Goal: Information Seeking & Learning: Learn about a topic

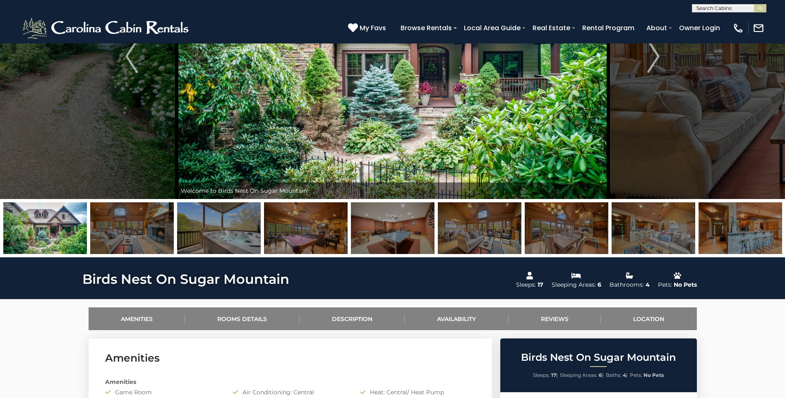
scroll to position [124, 0]
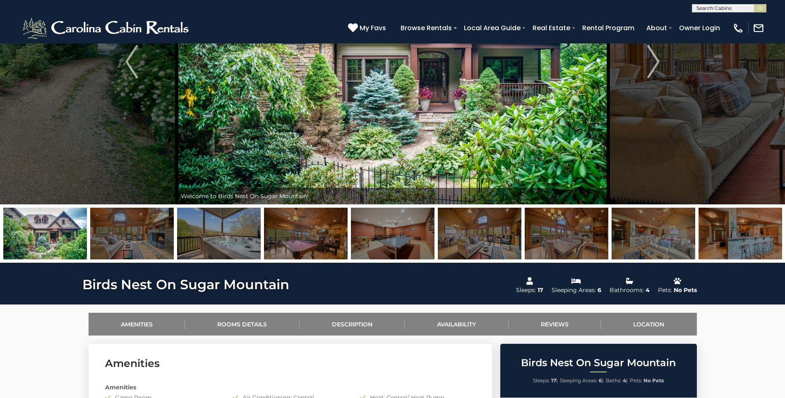
click at [138, 237] on img at bounding box center [132, 234] width 84 height 52
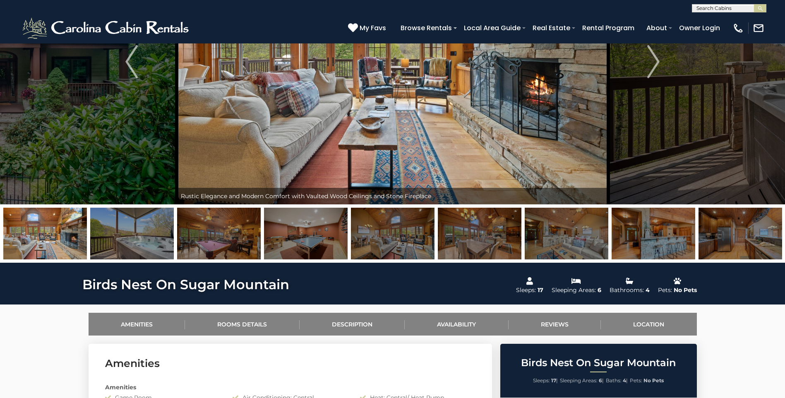
click at [217, 239] on img at bounding box center [219, 234] width 84 height 52
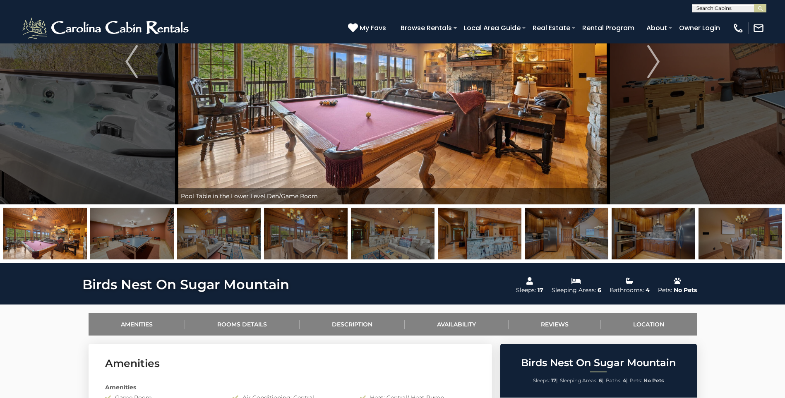
click at [238, 239] on img at bounding box center [219, 234] width 84 height 52
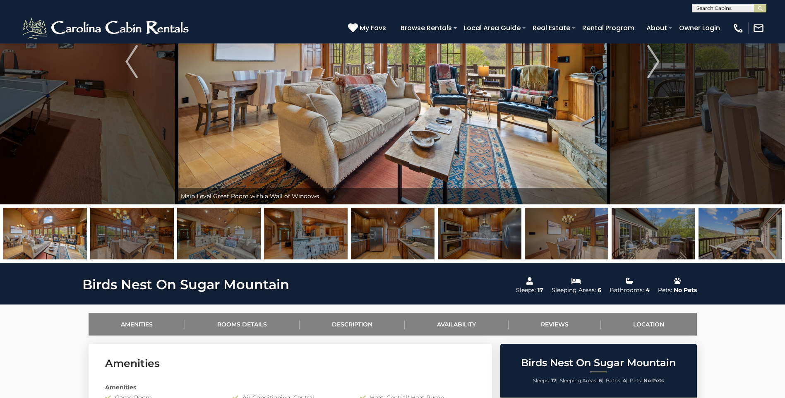
click at [234, 239] on img at bounding box center [219, 234] width 84 height 52
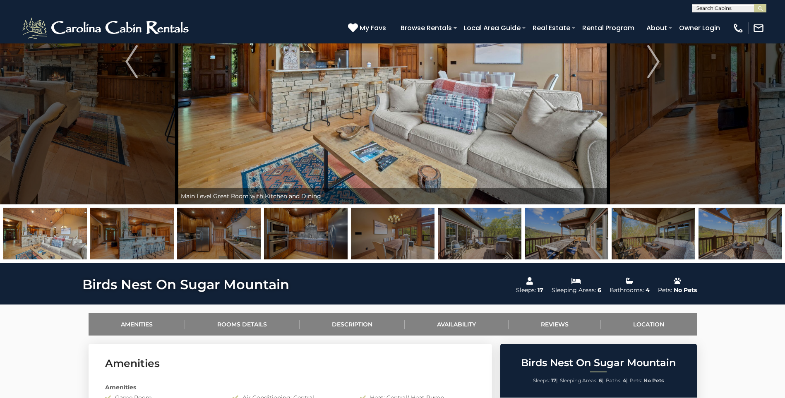
click at [215, 239] on img at bounding box center [219, 234] width 84 height 52
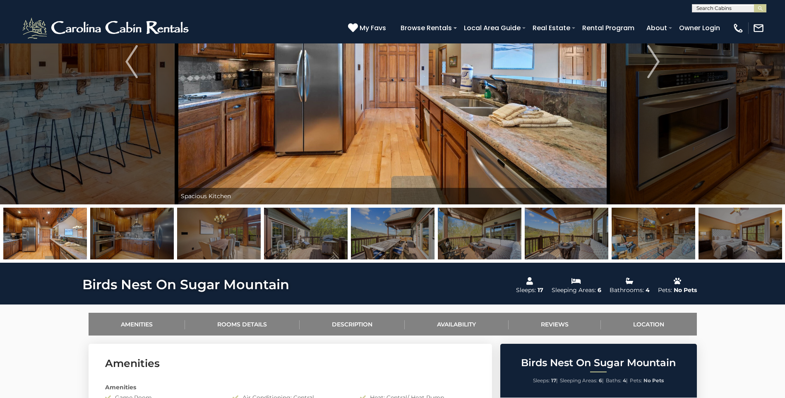
click at [215, 241] on img at bounding box center [219, 234] width 84 height 52
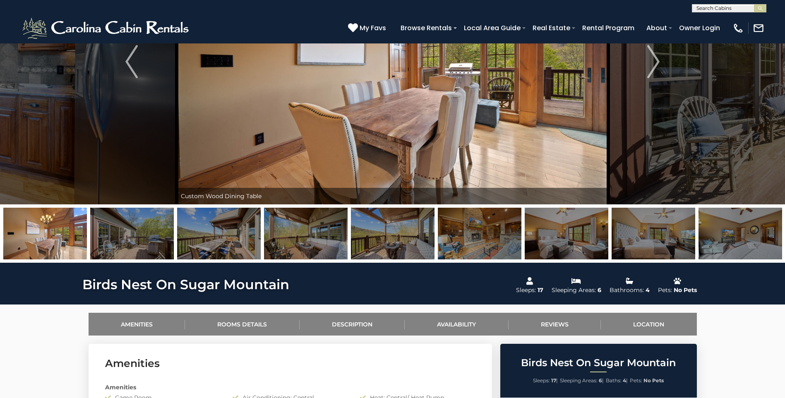
click at [227, 243] on img at bounding box center [219, 234] width 84 height 52
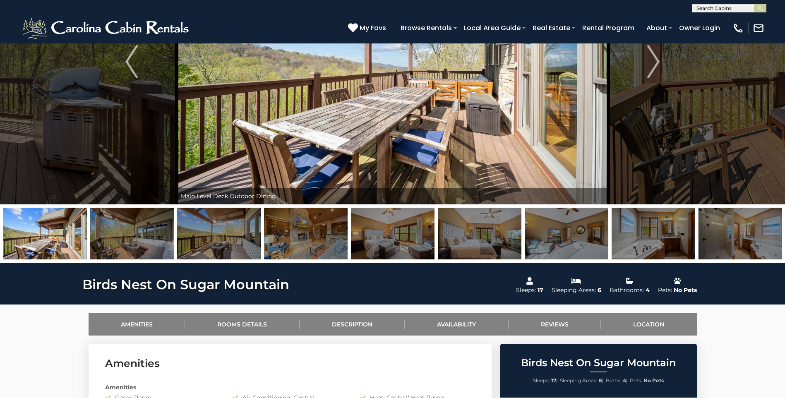
click at [240, 242] on img at bounding box center [219, 234] width 84 height 52
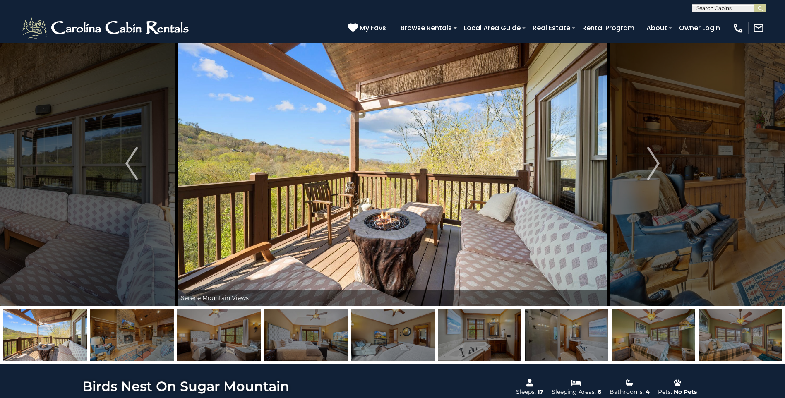
scroll to position [0, 0]
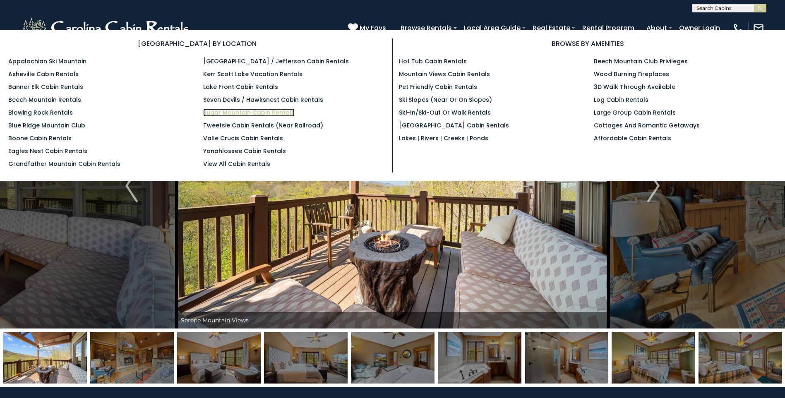
click at [237, 112] on link "Sugar Mountain Cabin Rentals" at bounding box center [248, 112] width 91 height 8
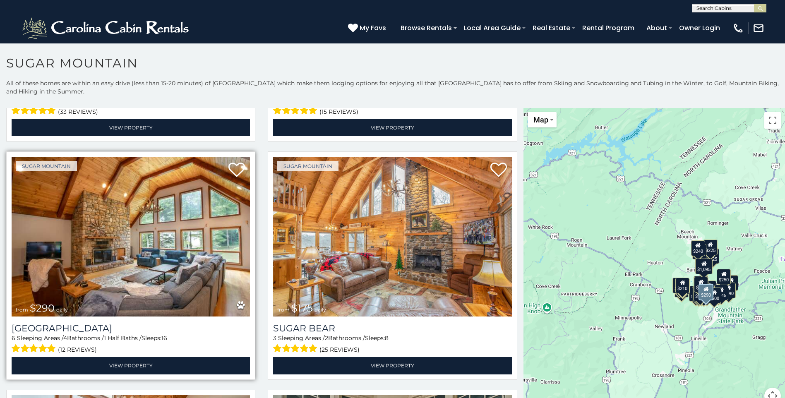
scroll to position [1158, 0]
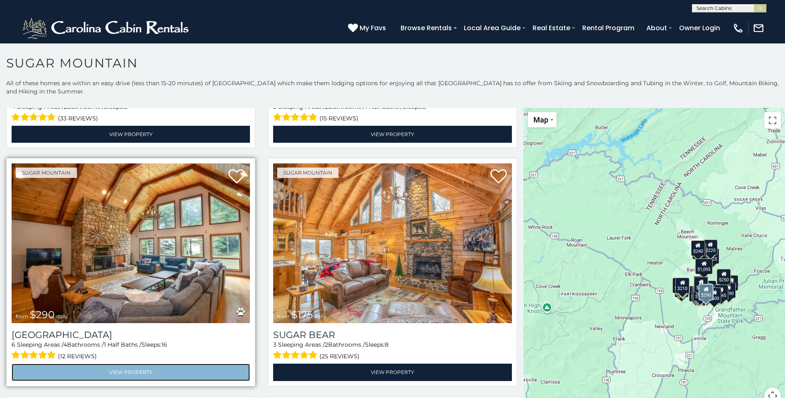
click at [126, 364] on link "View Property" at bounding box center [131, 372] width 238 height 17
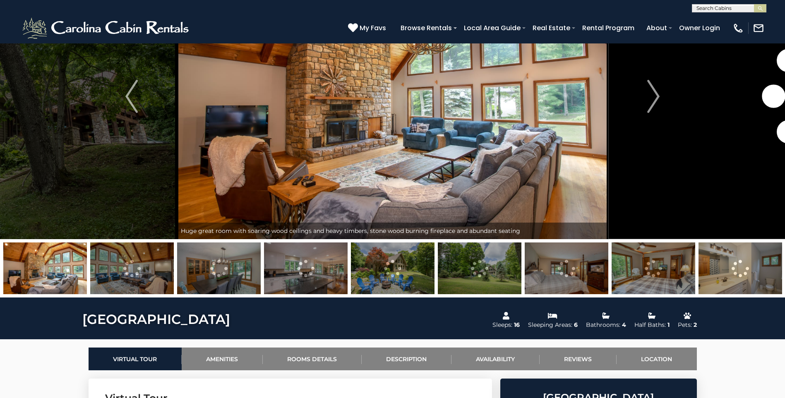
scroll to position [165, 0]
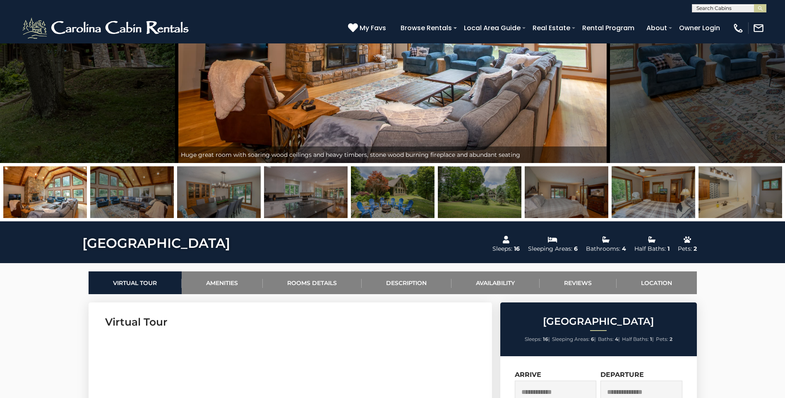
click at [120, 193] on img at bounding box center [132, 192] width 84 height 52
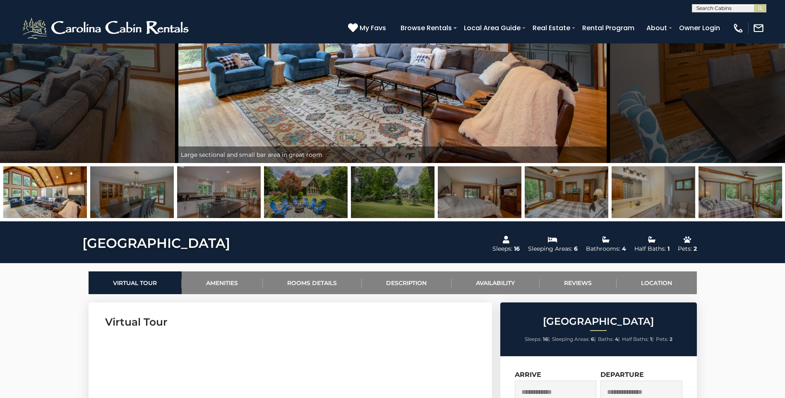
scroll to position [83, 0]
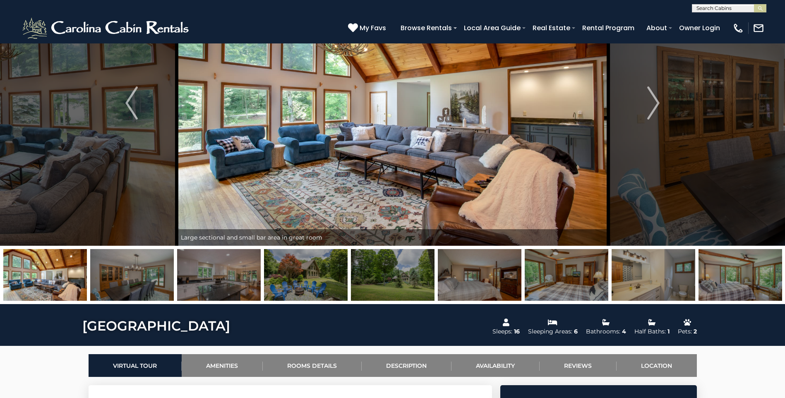
click at [151, 282] on img at bounding box center [132, 275] width 84 height 52
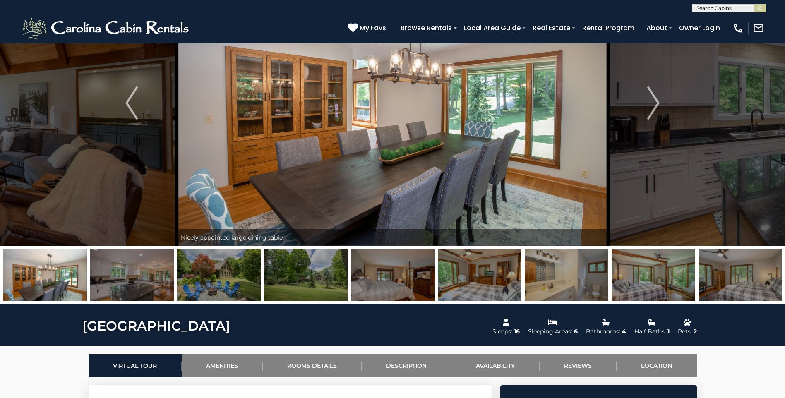
click at [217, 289] on img at bounding box center [219, 275] width 84 height 52
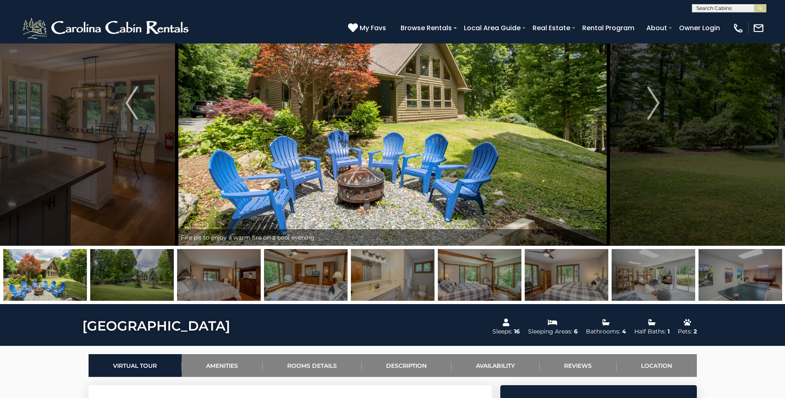
click at [309, 278] on img at bounding box center [306, 275] width 84 height 52
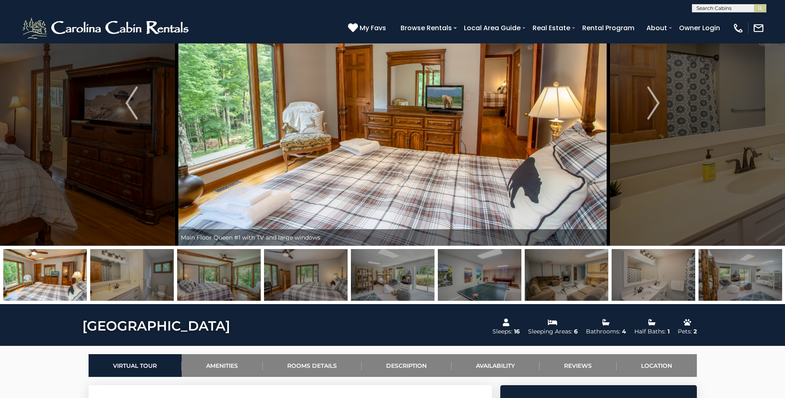
click at [391, 282] on img at bounding box center [393, 275] width 84 height 52
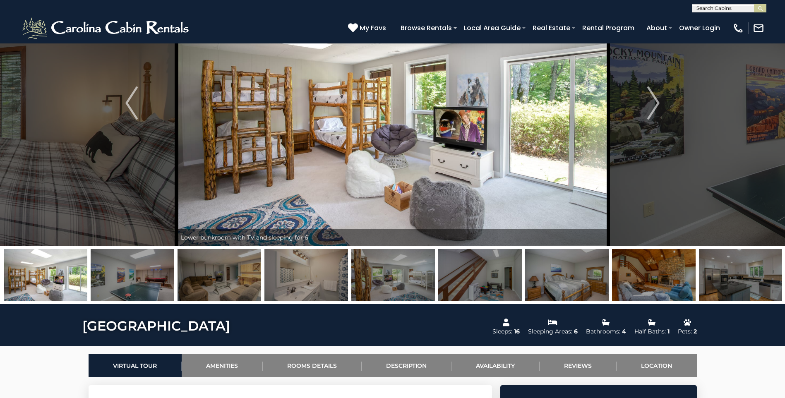
click at [147, 279] on img at bounding box center [133, 275] width 84 height 52
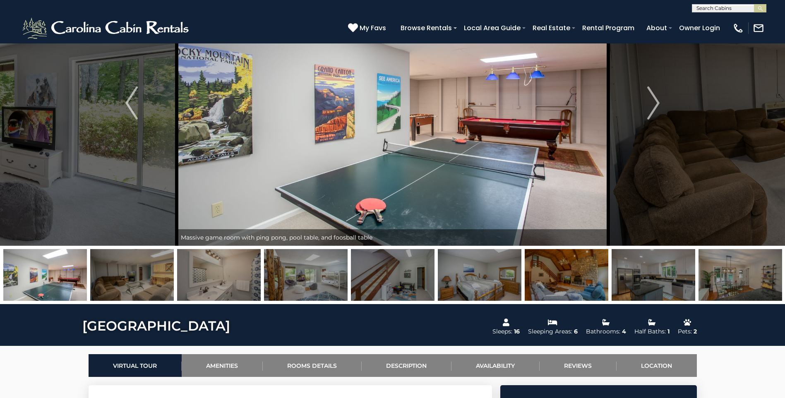
click at [220, 281] on img at bounding box center [219, 275] width 84 height 52
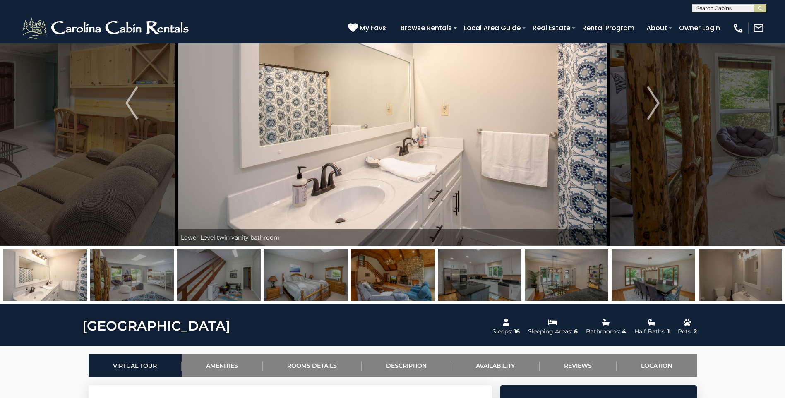
click at [218, 282] on img at bounding box center [219, 275] width 84 height 52
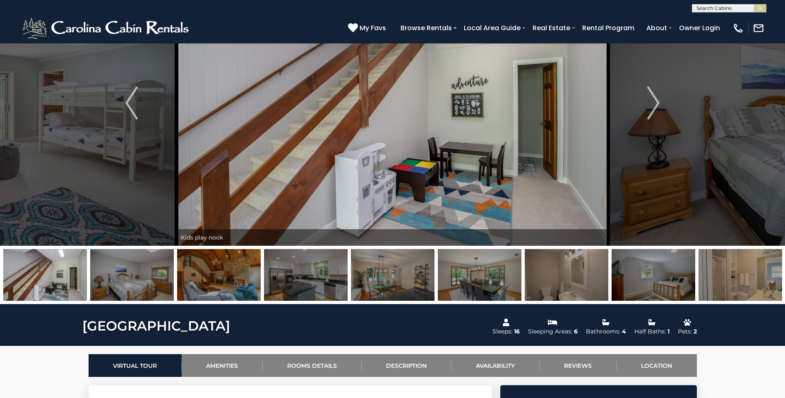
click at [213, 283] on img at bounding box center [219, 275] width 84 height 52
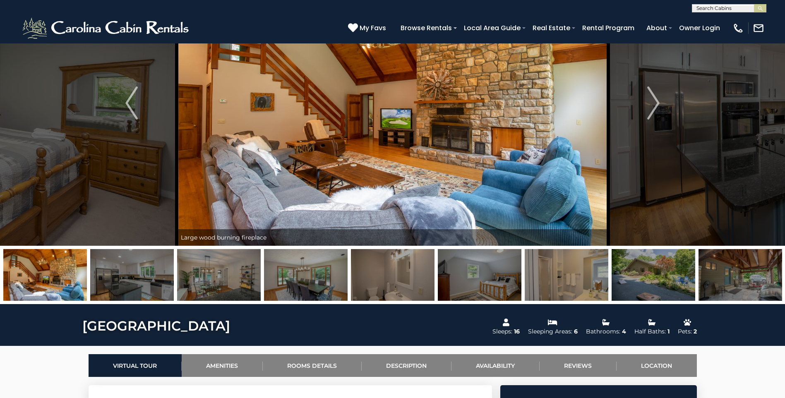
click at [213, 283] on img at bounding box center [219, 275] width 84 height 52
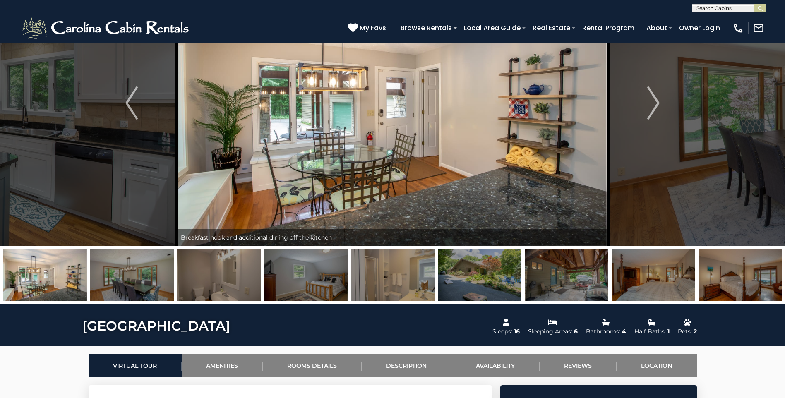
click at [213, 283] on img at bounding box center [219, 275] width 84 height 52
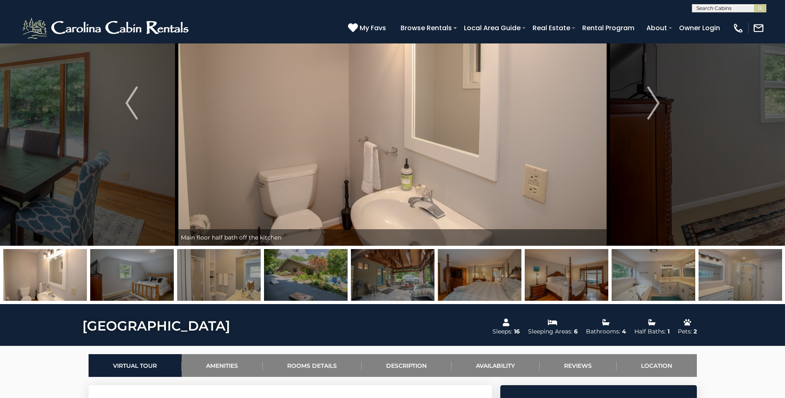
click at [213, 283] on img at bounding box center [219, 275] width 84 height 52
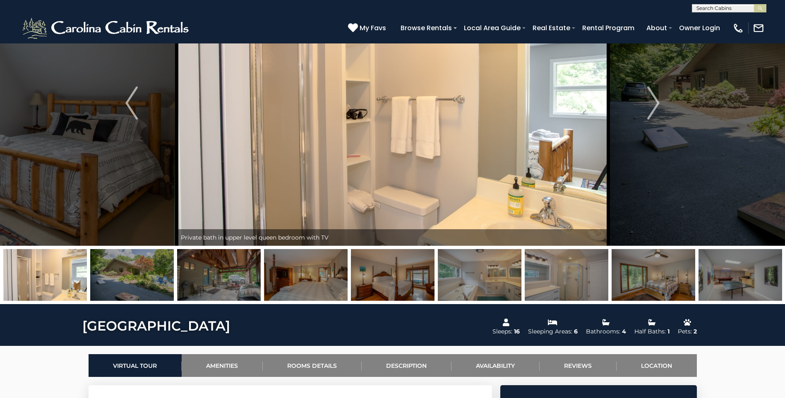
click at [213, 283] on img at bounding box center [219, 275] width 84 height 52
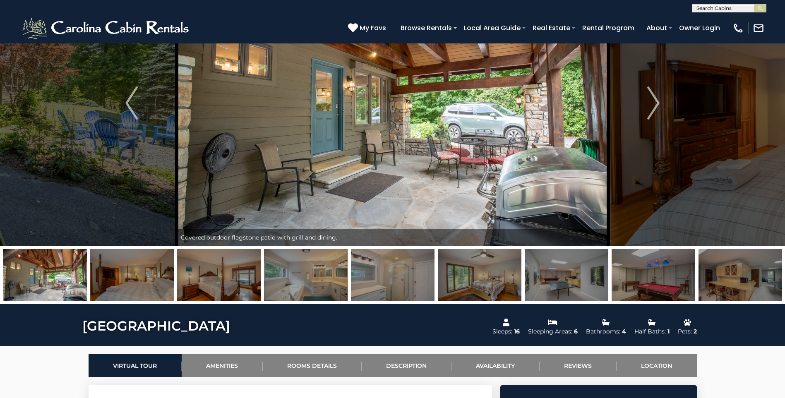
click at [227, 288] on img at bounding box center [219, 275] width 84 height 52
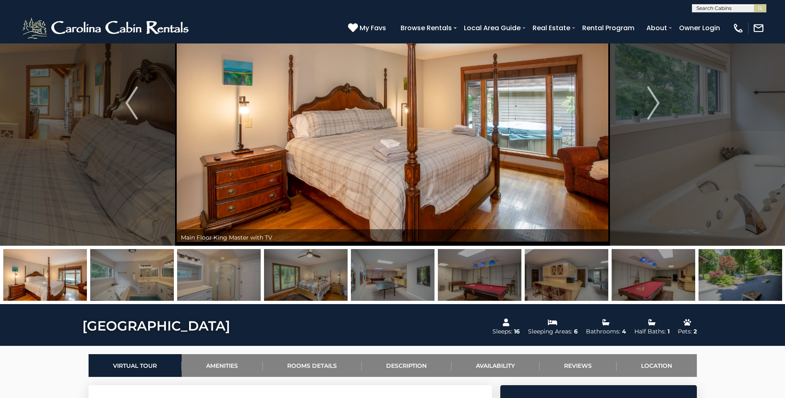
click at [227, 288] on img at bounding box center [219, 275] width 84 height 52
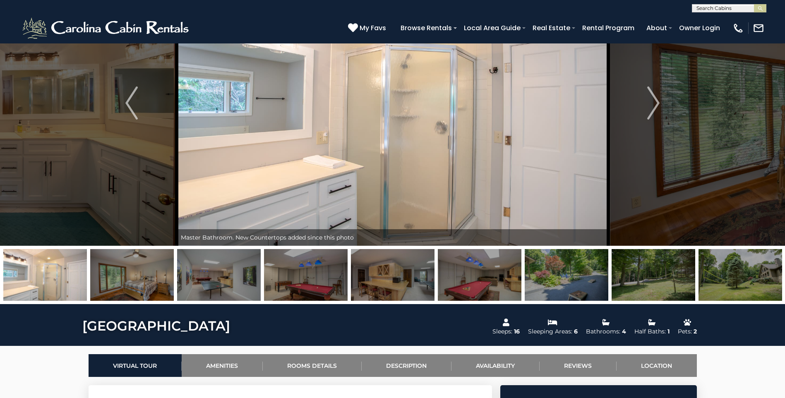
click at [227, 288] on img at bounding box center [219, 275] width 84 height 52
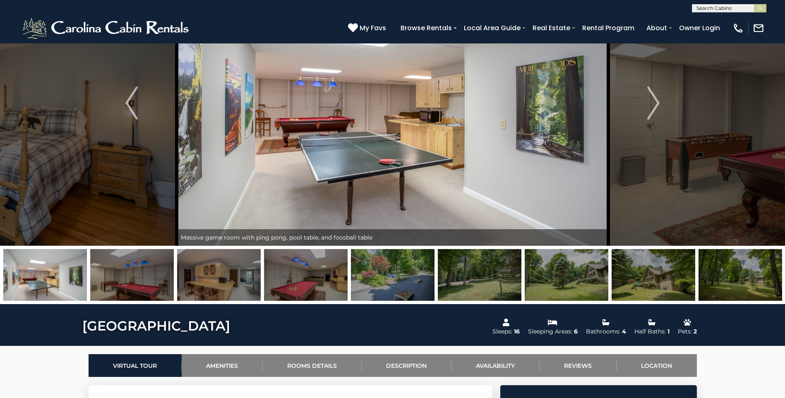
click at [227, 288] on img at bounding box center [219, 275] width 84 height 52
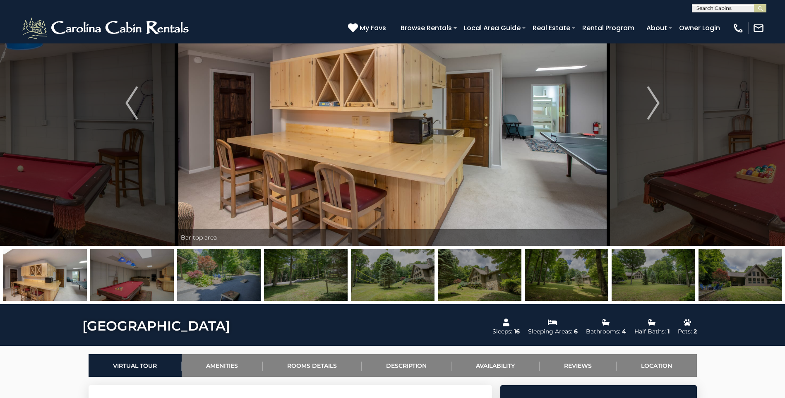
click at [227, 288] on img at bounding box center [219, 275] width 84 height 52
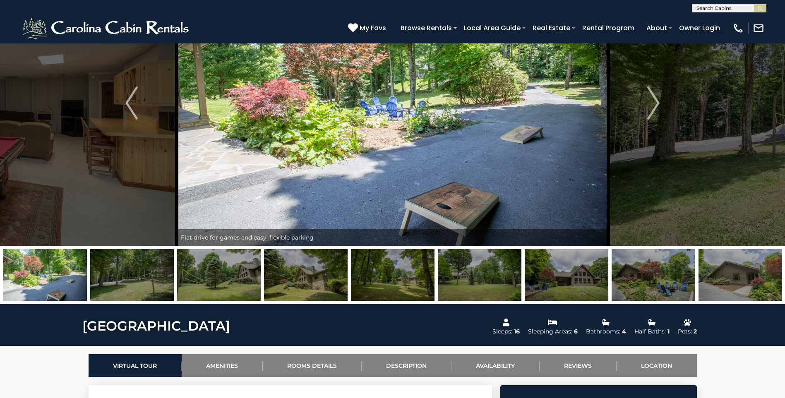
click at [227, 288] on img at bounding box center [219, 275] width 84 height 52
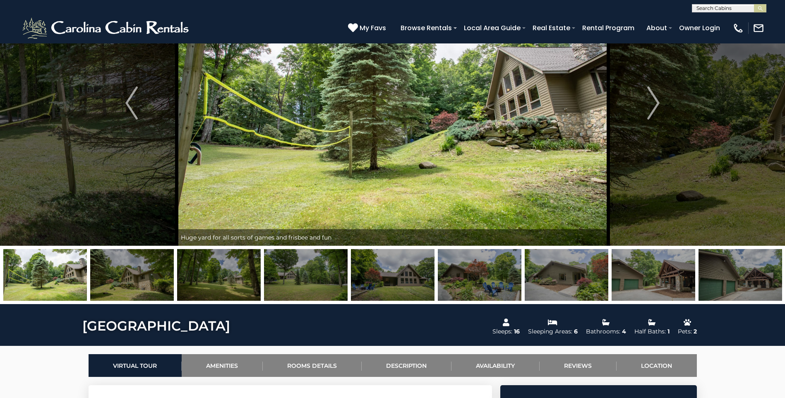
click at [227, 288] on img at bounding box center [219, 275] width 84 height 52
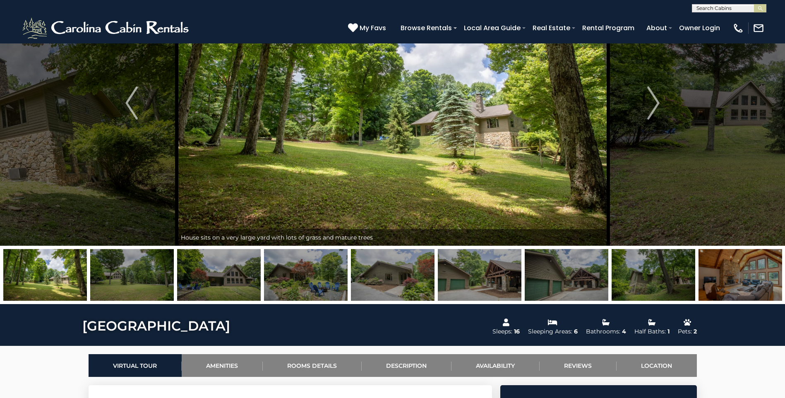
click at [227, 288] on img at bounding box center [219, 275] width 84 height 52
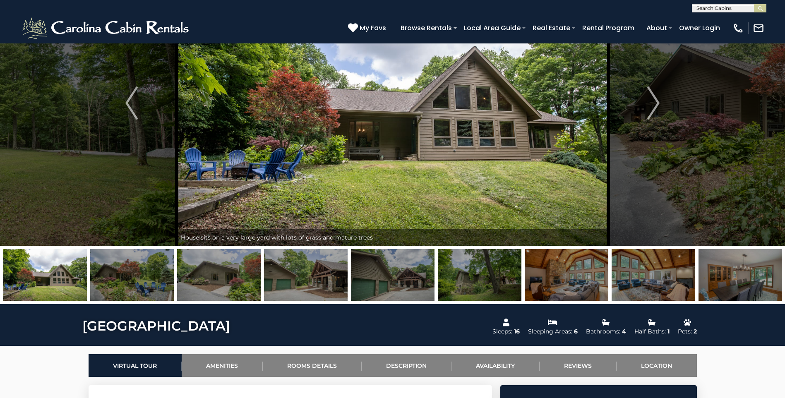
click at [227, 288] on img at bounding box center [219, 275] width 84 height 52
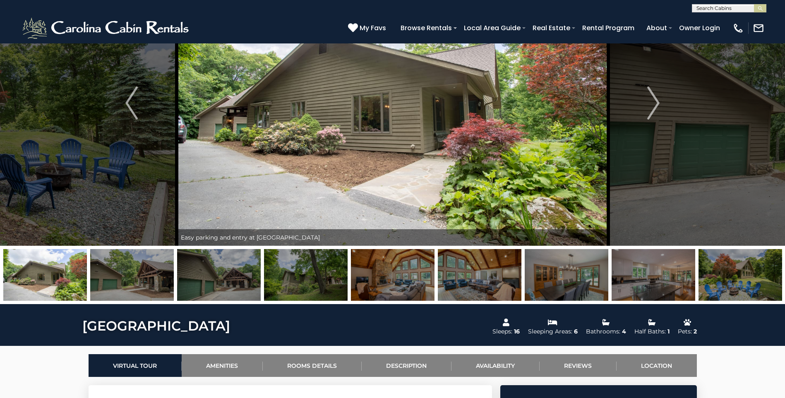
click at [227, 288] on img at bounding box center [219, 275] width 84 height 52
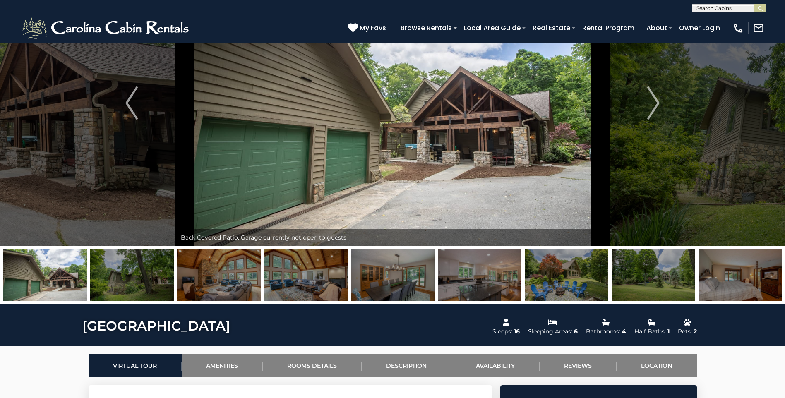
click at [227, 288] on img at bounding box center [219, 275] width 84 height 52
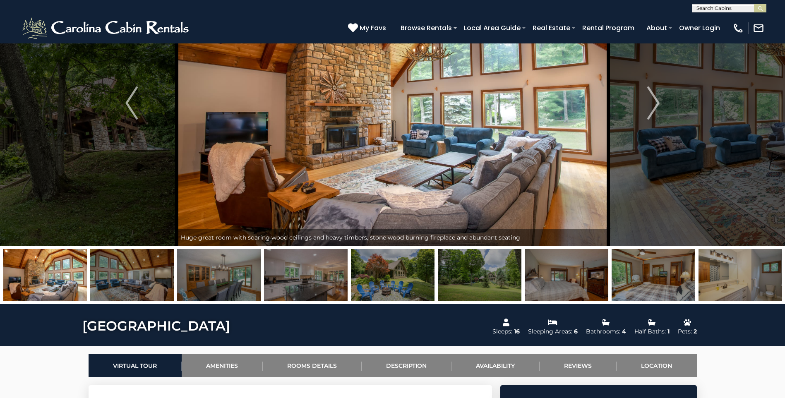
click at [227, 288] on img at bounding box center [219, 275] width 84 height 52
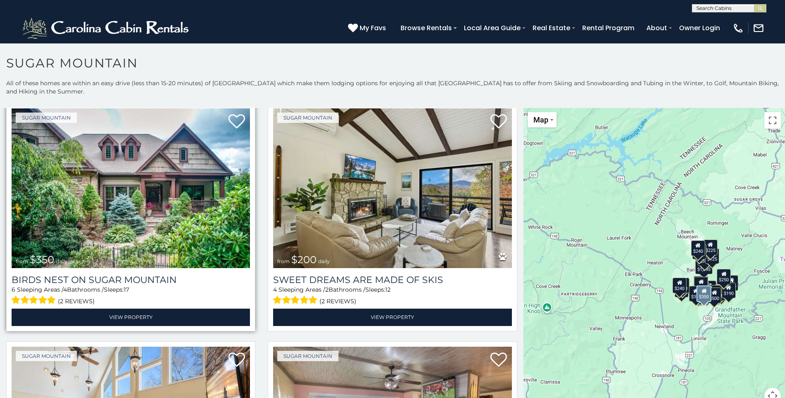
scroll to position [289, 0]
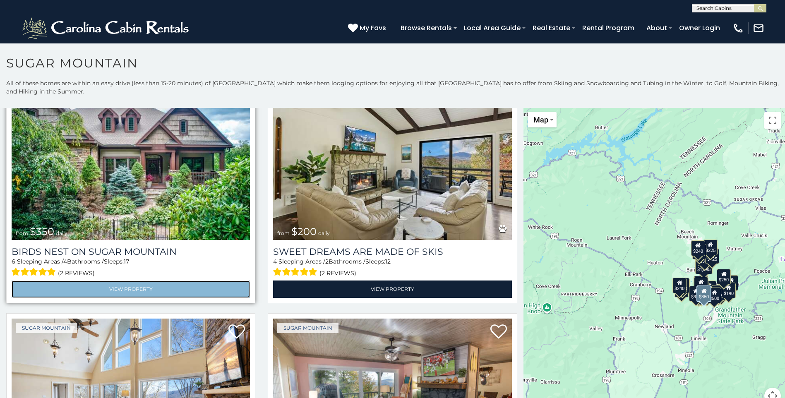
click at [131, 283] on link "View Property" at bounding box center [131, 288] width 238 height 17
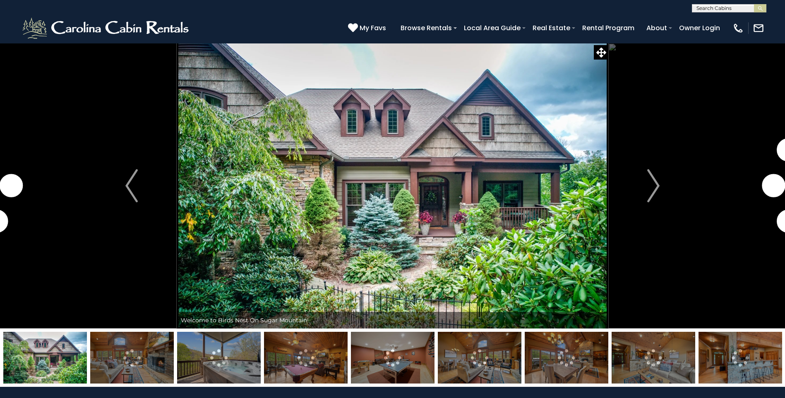
click at [147, 354] on img at bounding box center [132, 358] width 84 height 52
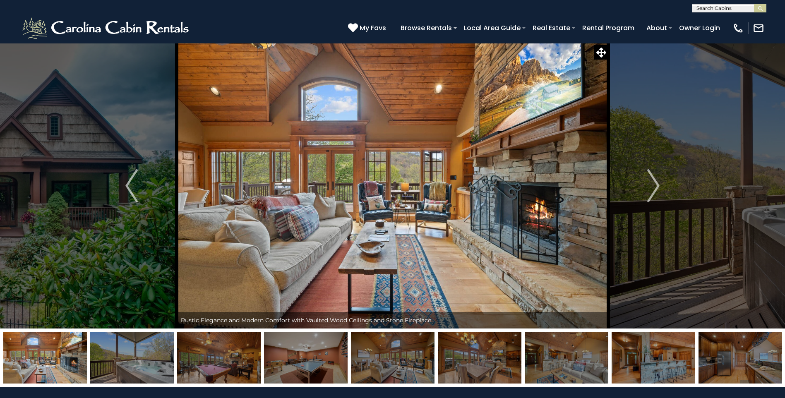
click at [141, 373] on img at bounding box center [132, 358] width 84 height 52
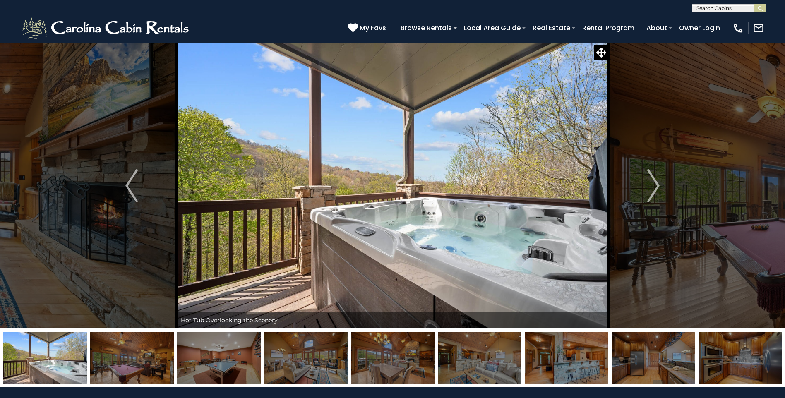
click at [141, 373] on img at bounding box center [132, 358] width 84 height 52
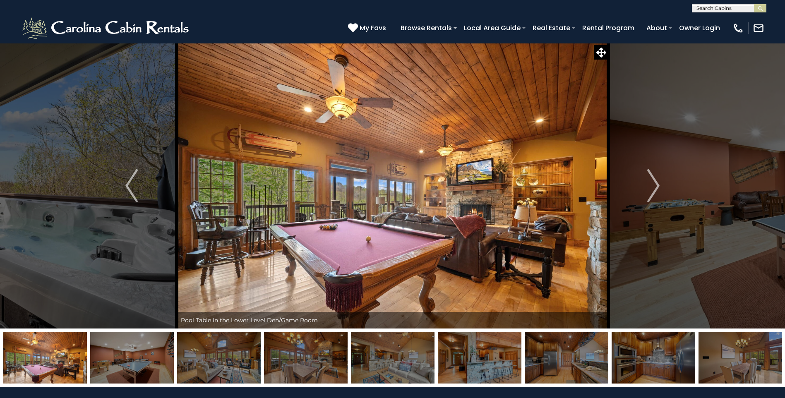
click at [141, 373] on img at bounding box center [132, 358] width 84 height 52
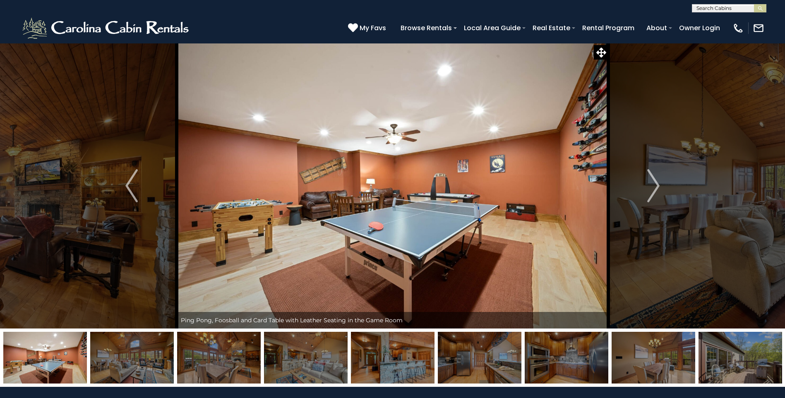
click at [141, 373] on img at bounding box center [132, 358] width 84 height 52
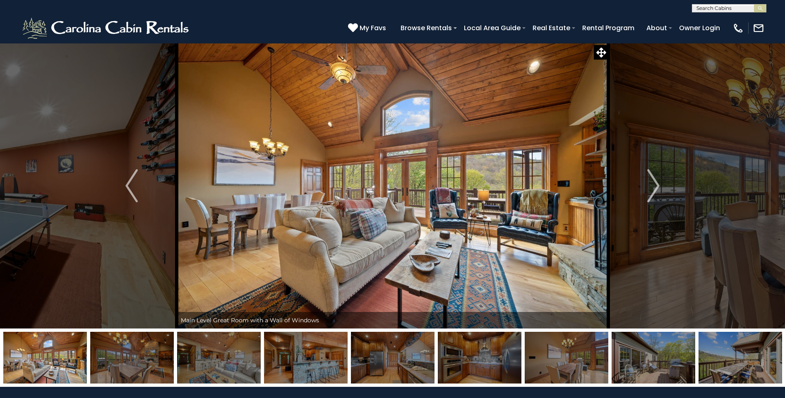
click at [141, 373] on img at bounding box center [132, 358] width 84 height 52
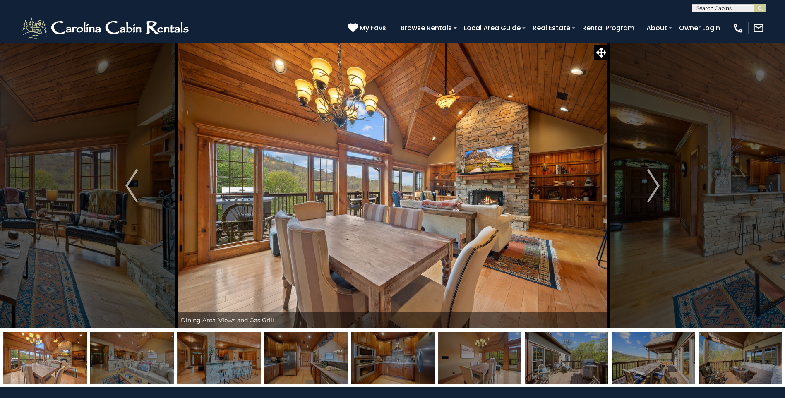
click at [141, 373] on img at bounding box center [132, 358] width 84 height 52
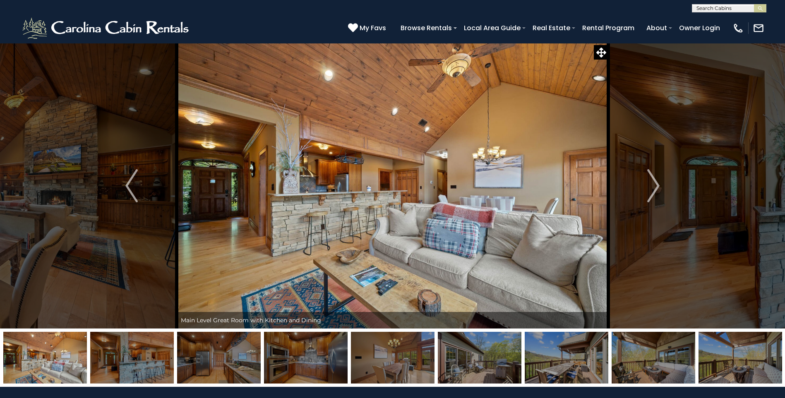
click at [141, 373] on img at bounding box center [132, 358] width 84 height 52
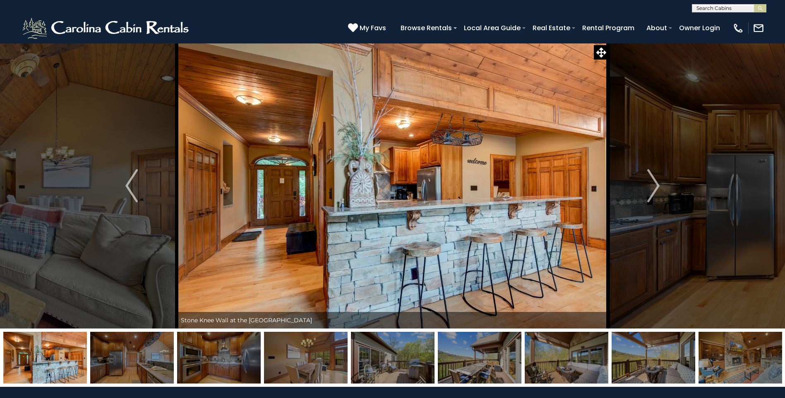
click at [141, 373] on img at bounding box center [132, 358] width 84 height 52
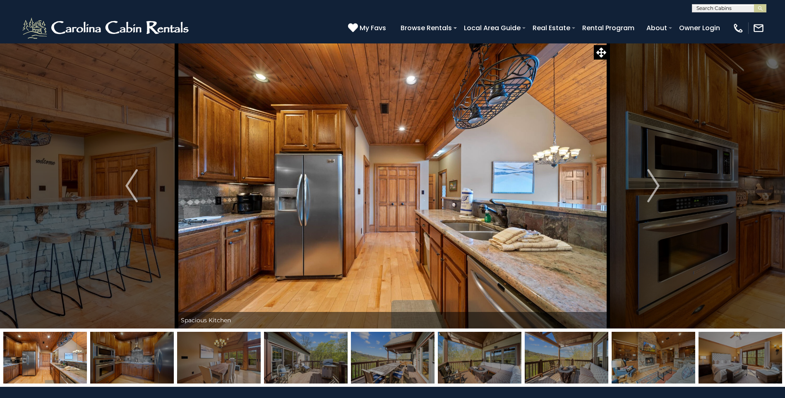
click at [141, 373] on img at bounding box center [132, 358] width 84 height 52
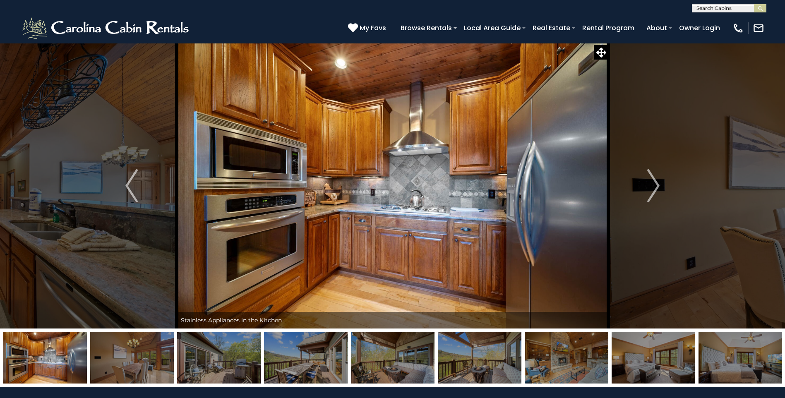
click at [141, 373] on img at bounding box center [132, 358] width 84 height 52
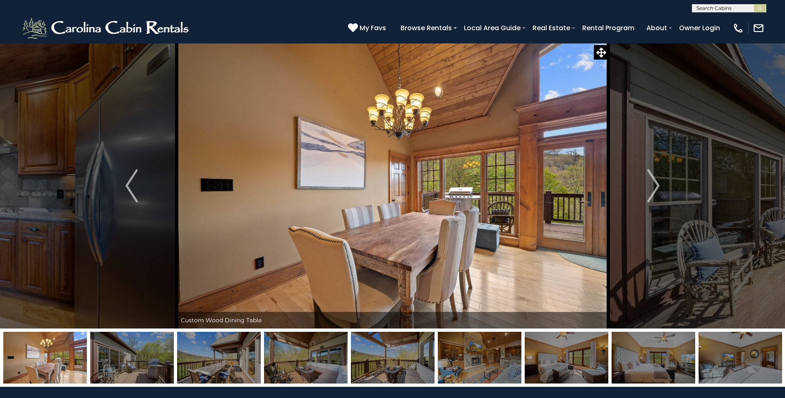
click at [141, 373] on img at bounding box center [132, 358] width 84 height 52
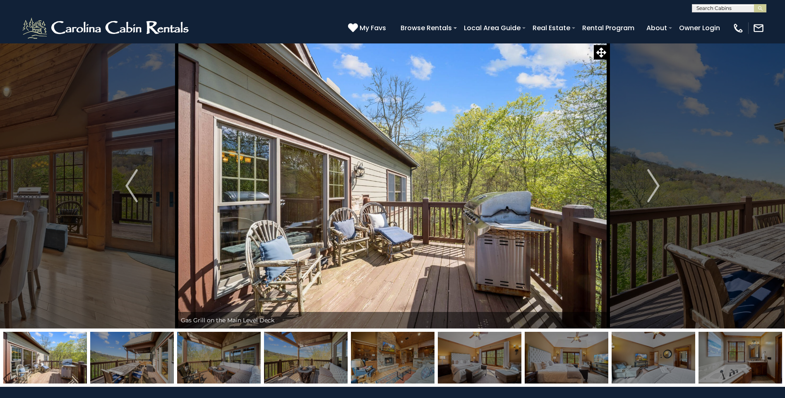
click at [141, 373] on img at bounding box center [132, 358] width 84 height 52
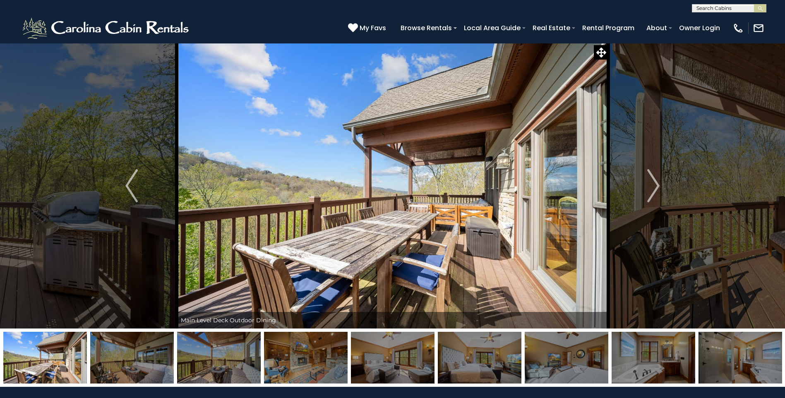
click at [141, 373] on img at bounding box center [132, 358] width 84 height 52
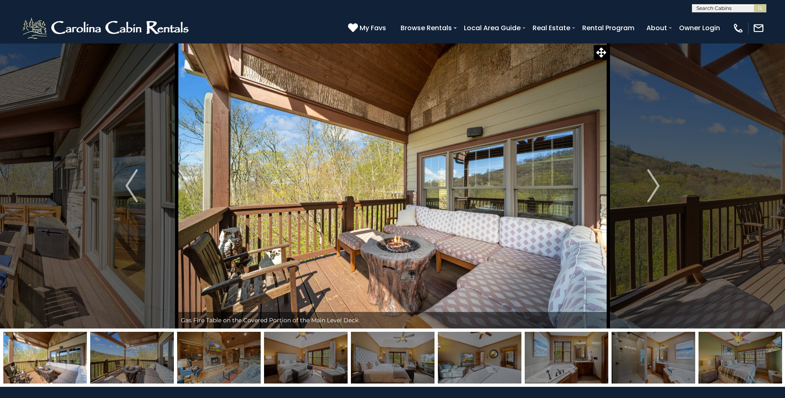
click at [141, 373] on img at bounding box center [132, 358] width 84 height 52
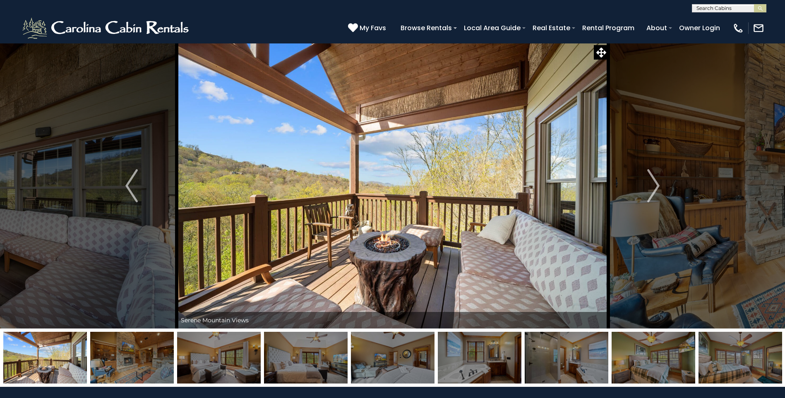
click at [141, 373] on img at bounding box center [132, 358] width 84 height 52
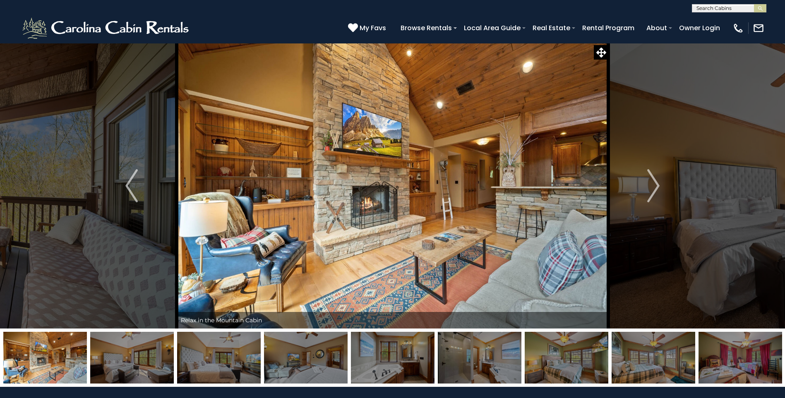
click at [141, 373] on img at bounding box center [132, 358] width 84 height 52
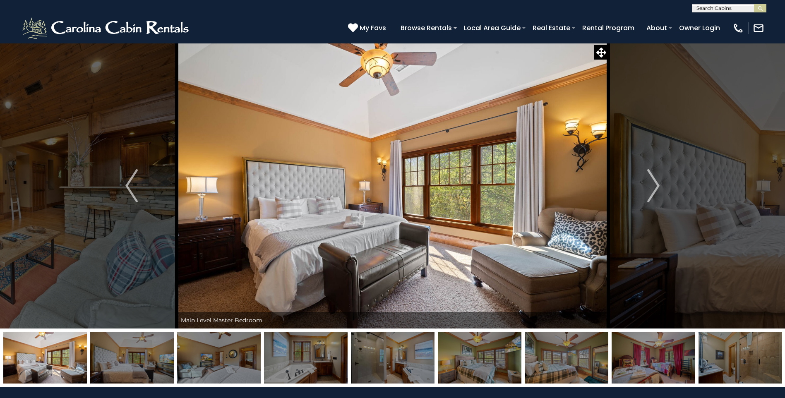
click at [141, 373] on img at bounding box center [132, 358] width 84 height 52
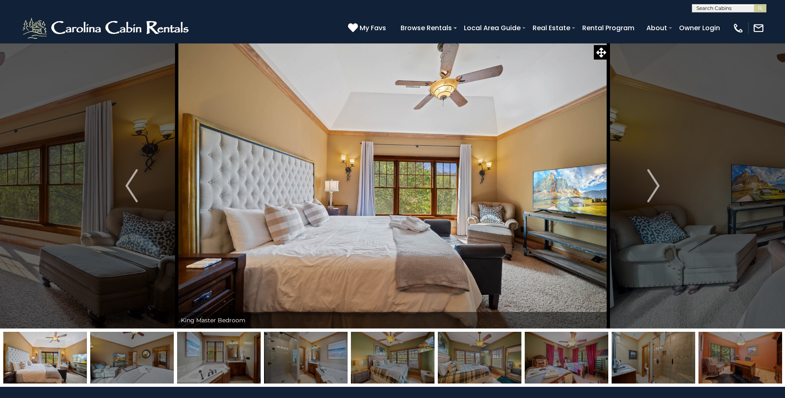
click at [59, 366] on img at bounding box center [45, 358] width 84 height 52
click at [6, 356] on img at bounding box center [45, 358] width 84 height 52
click at [96, 359] on img at bounding box center [132, 358] width 84 height 52
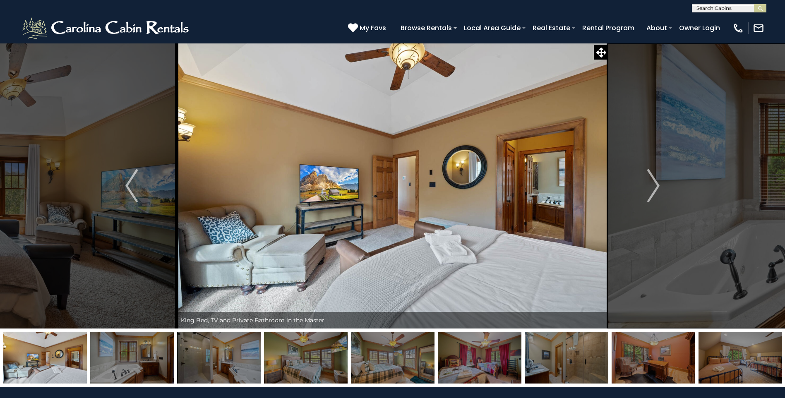
click at [142, 364] on img at bounding box center [132, 358] width 84 height 52
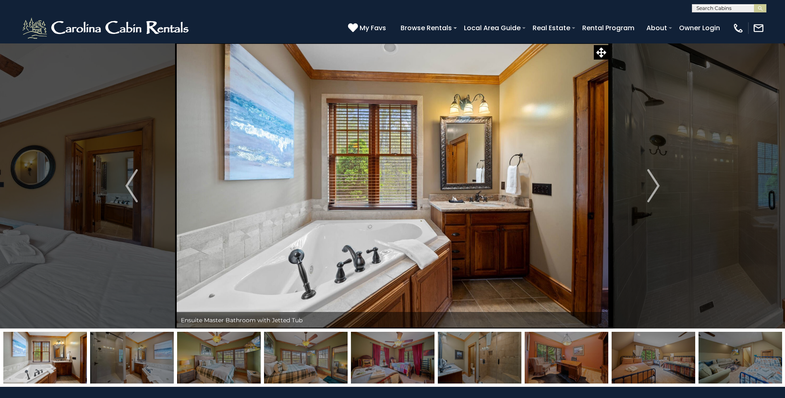
click at [142, 364] on img at bounding box center [132, 358] width 84 height 52
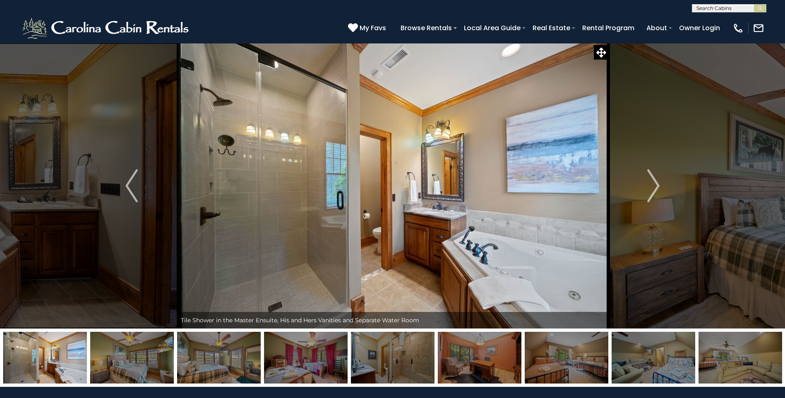
click at [142, 364] on img at bounding box center [132, 358] width 84 height 52
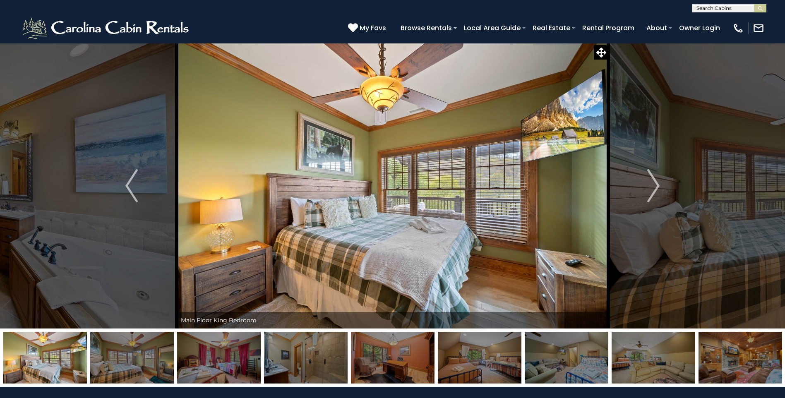
click at [142, 364] on img at bounding box center [132, 358] width 84 height 52
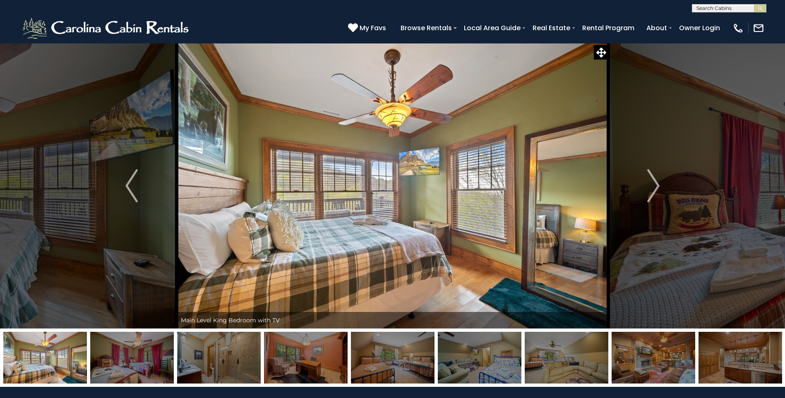
click at [142, 364] on img at bounding box center [132, 358] width 84 height 52
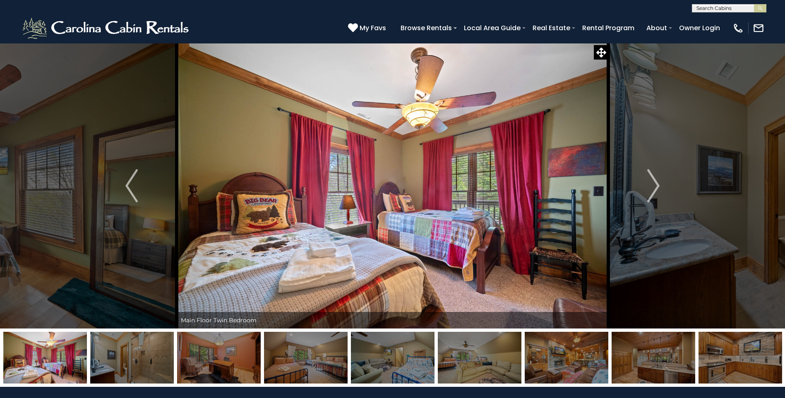
click at [142, 364] on img at bounding box center [132, 358] width 84 height 52
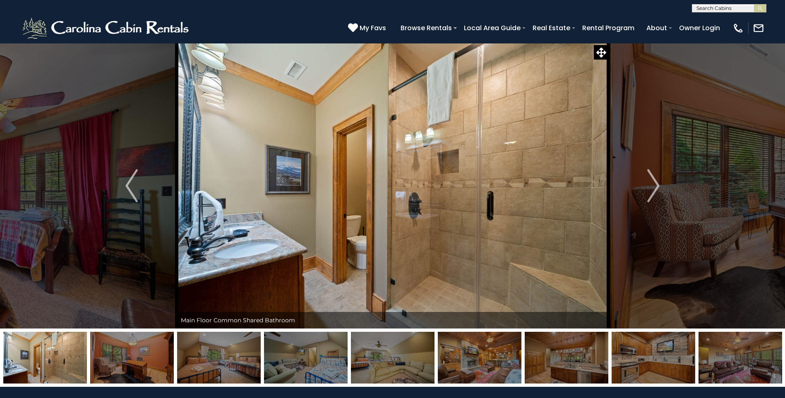
click at [159, 367] on img at bounding box center [132, 358] width 84 height 52
